Goal: Task Accomplishment & Management: Manage account settings

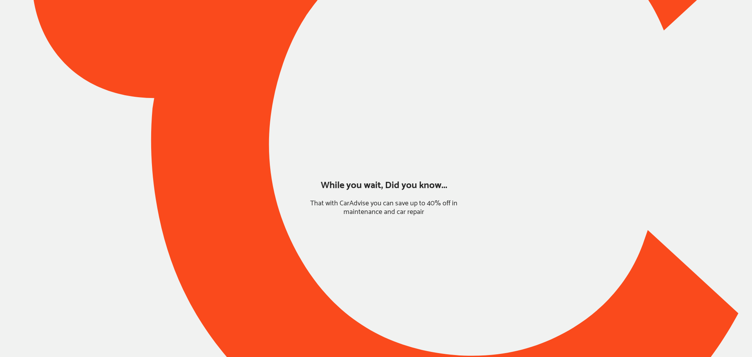
type input "*******"
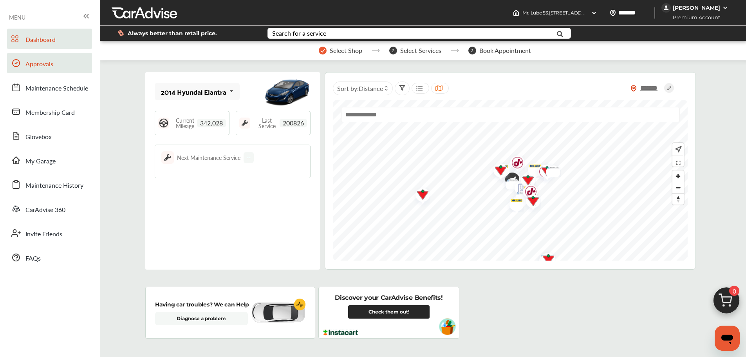
drag, startPoint x: 25, startPoint y: 64, endPoint x: 47, endPoint y: 63, distance: 21.1
click at [25, 64] on span "Approvals" at bounding box center [39, 64] width 28 height 10
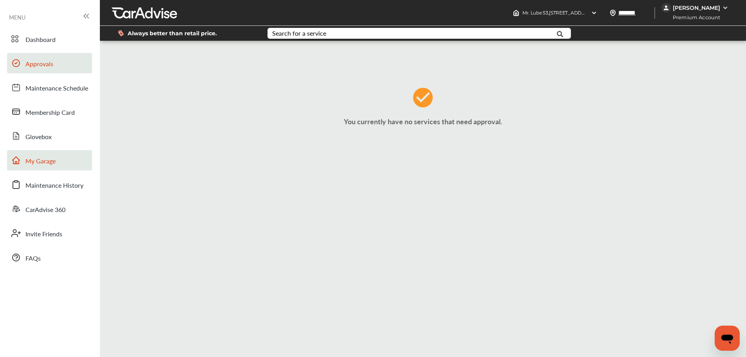
click at [53, 165] on span "My Garage" at bounding box center [40, 161] width 30 height 10
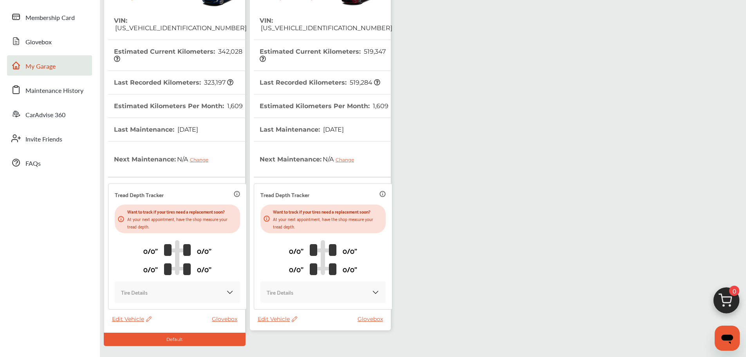
scroll to position [117, 0]
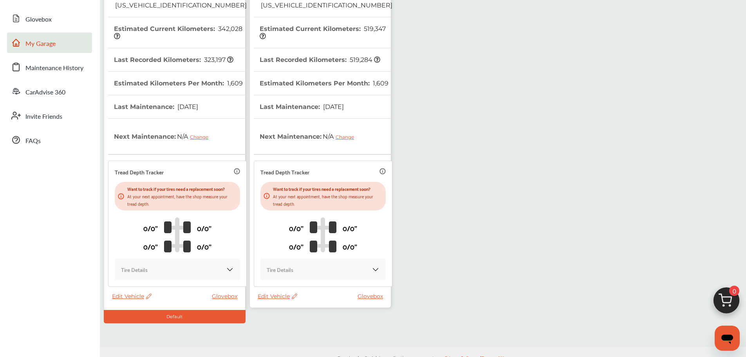
click at [275, 292] on span "Edit Vehicle" at bounding box center [278, 295] width 40 height 7
click at [297, 323] on div "Use this vehicle" at bounding box center [310, 319] width 70 height 12
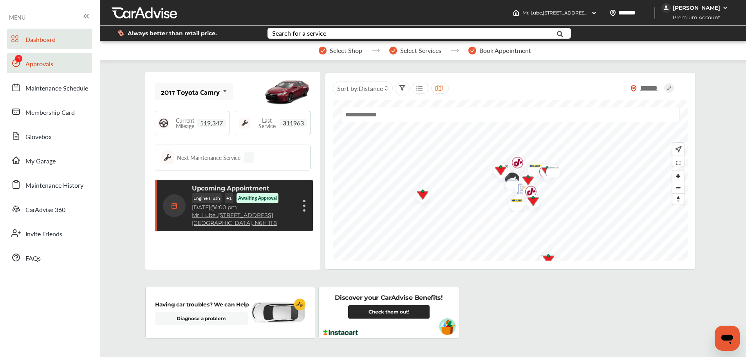
click at [26, 56] on link "Approvals" at bounding box center [49, 63] width 85 height 20
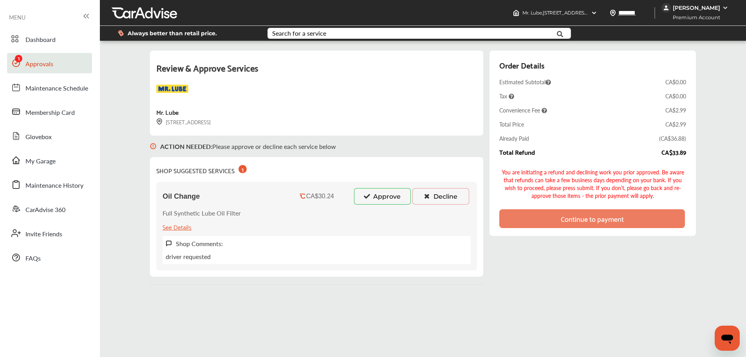
click at [373, 193] on button "Approve" at bounding box center [382, 196] width 57 height 16
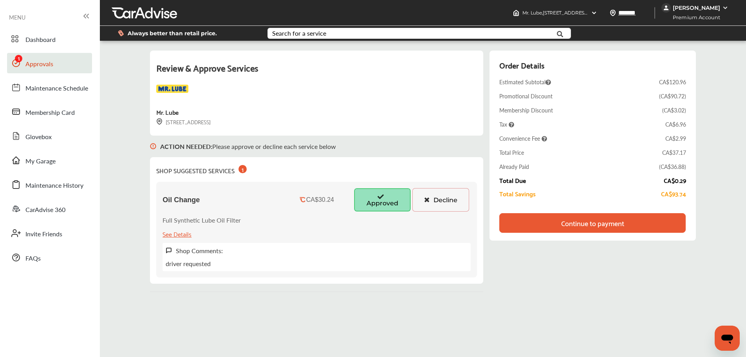
click at [652, 223] on div "Continue to payment" at bounding box center [592, 223] width 186 height 20
